Goal: Information Seeking & Learning: Learn about a topic

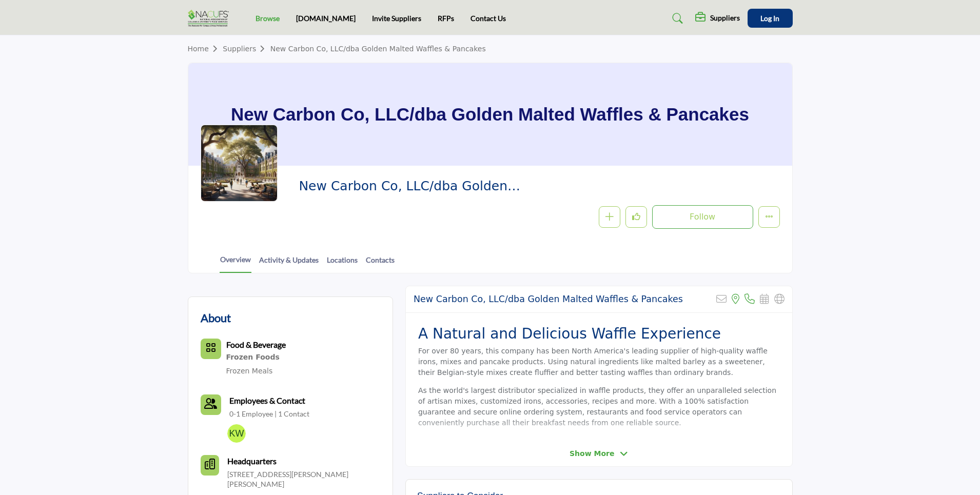
click at [265, 17] on link "Browse" at bounding box center [267, 18] width 24 height 9
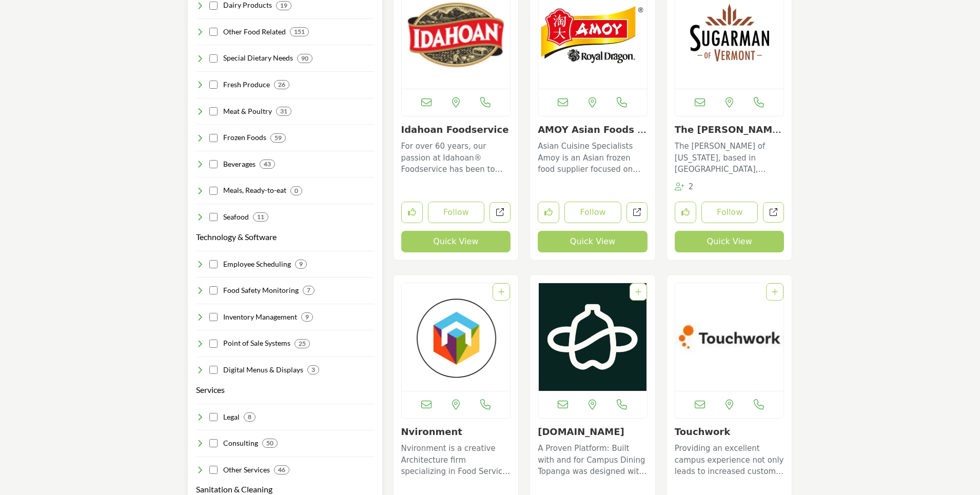
scroll to position [821, 0]
